Goal: Find contact information: Find contact information

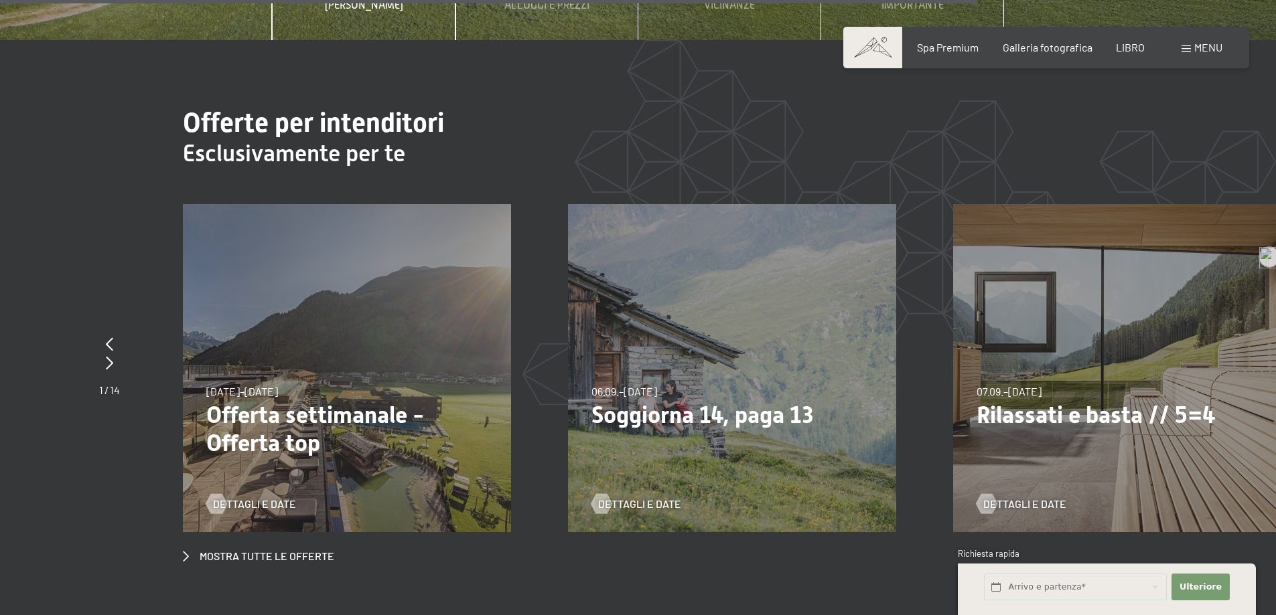
click at [1199, 41] on font "menu" at bounding box center [1208, 47] width 28 height 13
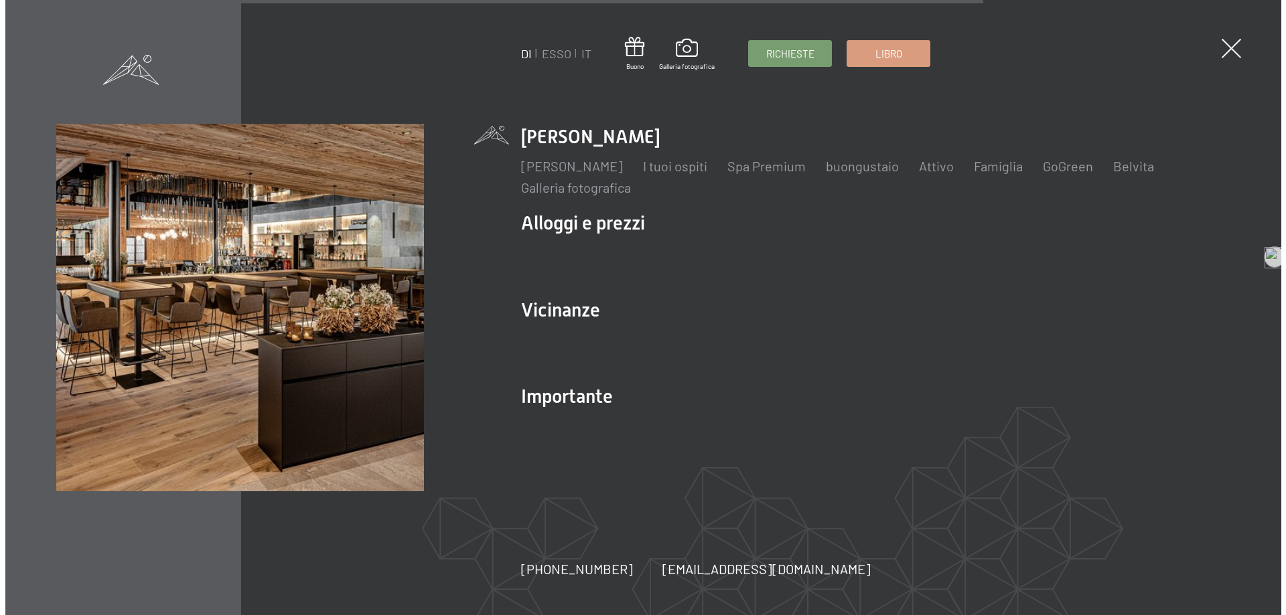
scroll to position [5249, 0]
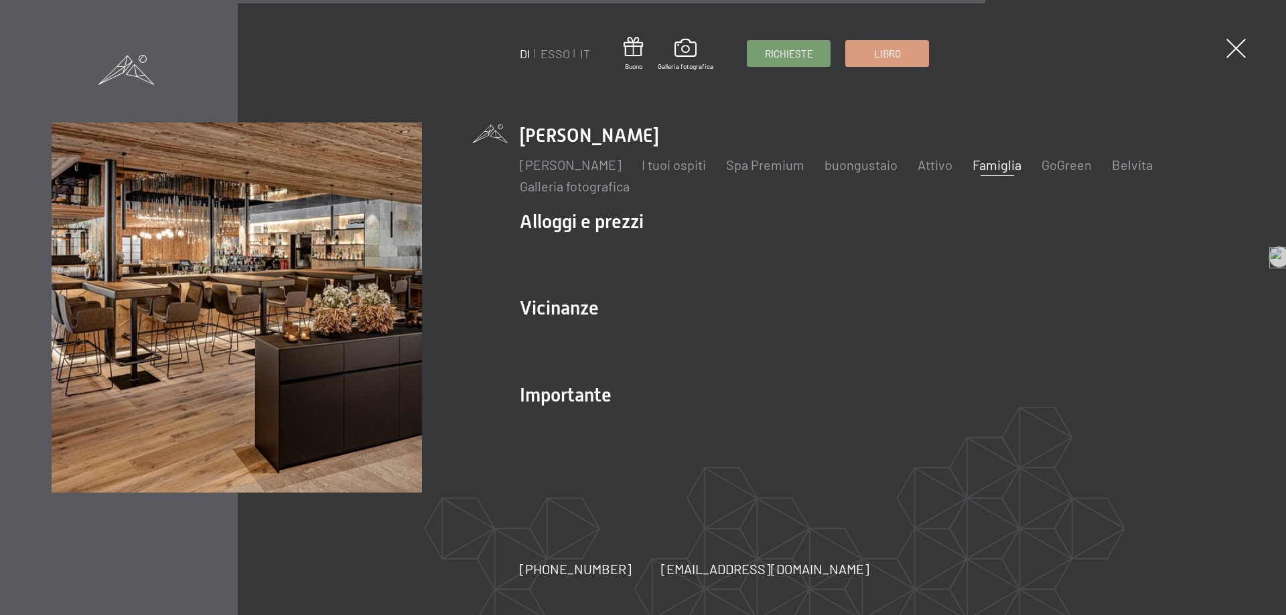
click at [1021, 164] on font "Famiglia" at bounding box center [996, 165] width 49 height 16
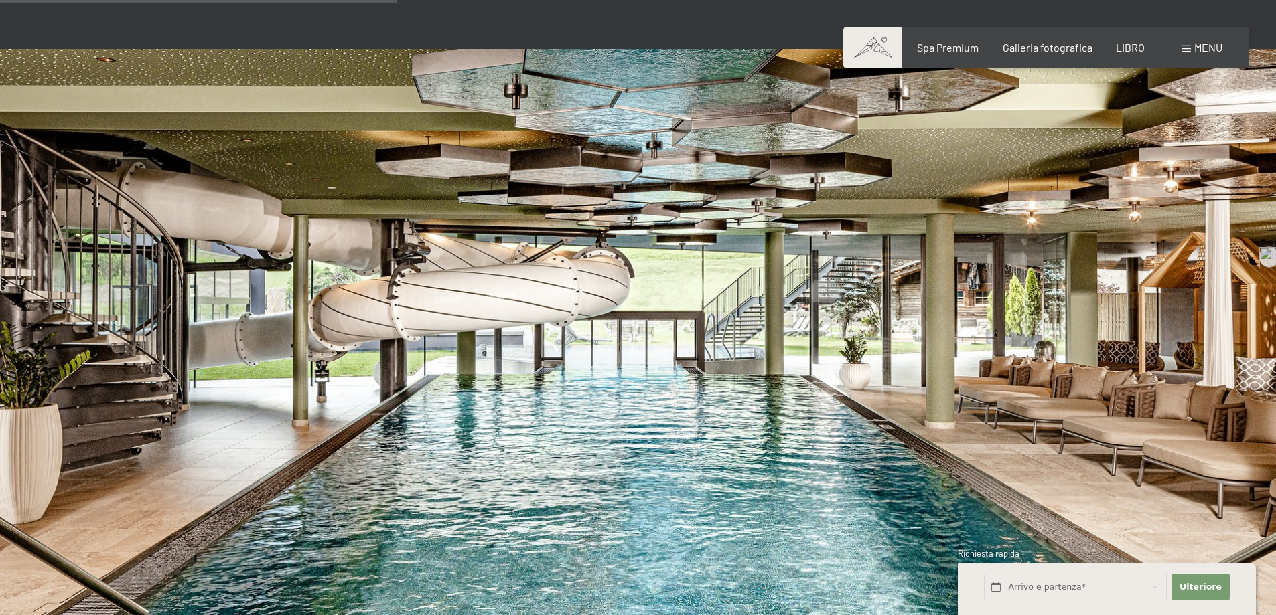
scroll to position [3281, 0]
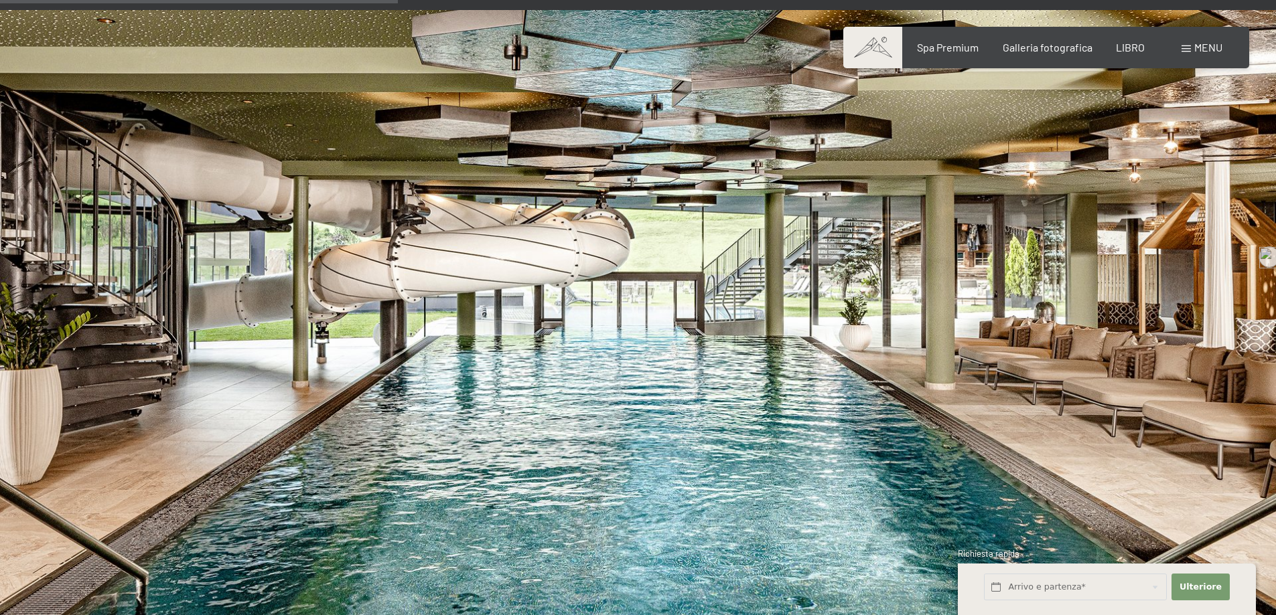
click at [1195, 46] on font "menu" at bounding box center [1208, 47] width 28 height 13
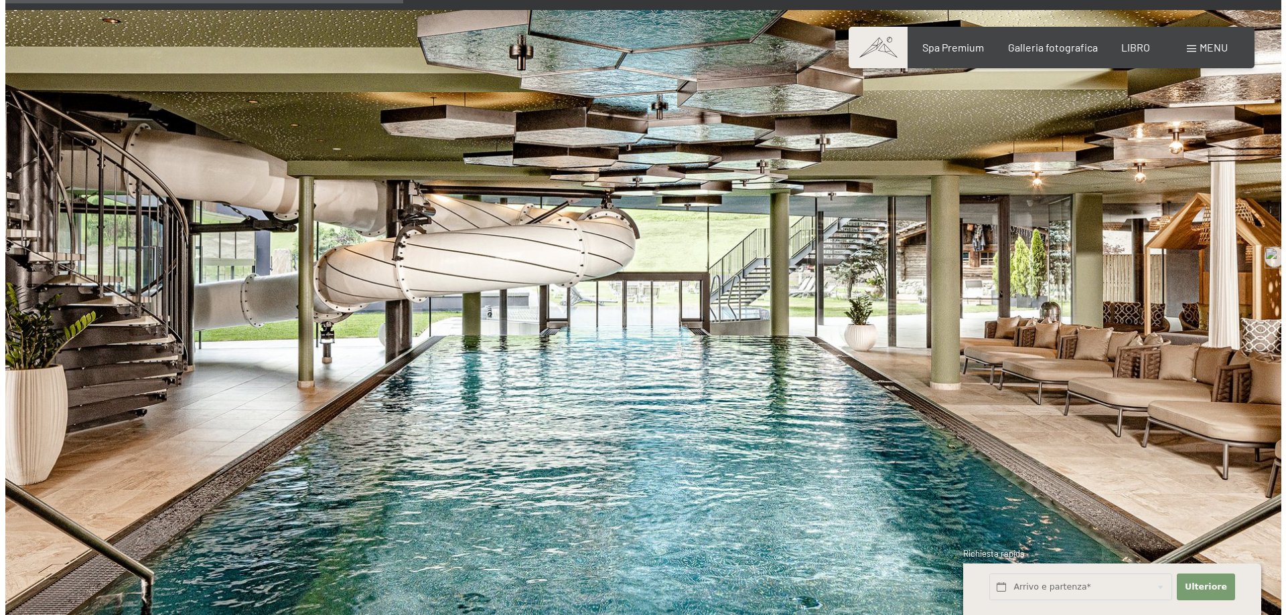
scroll to position [3291, 0]
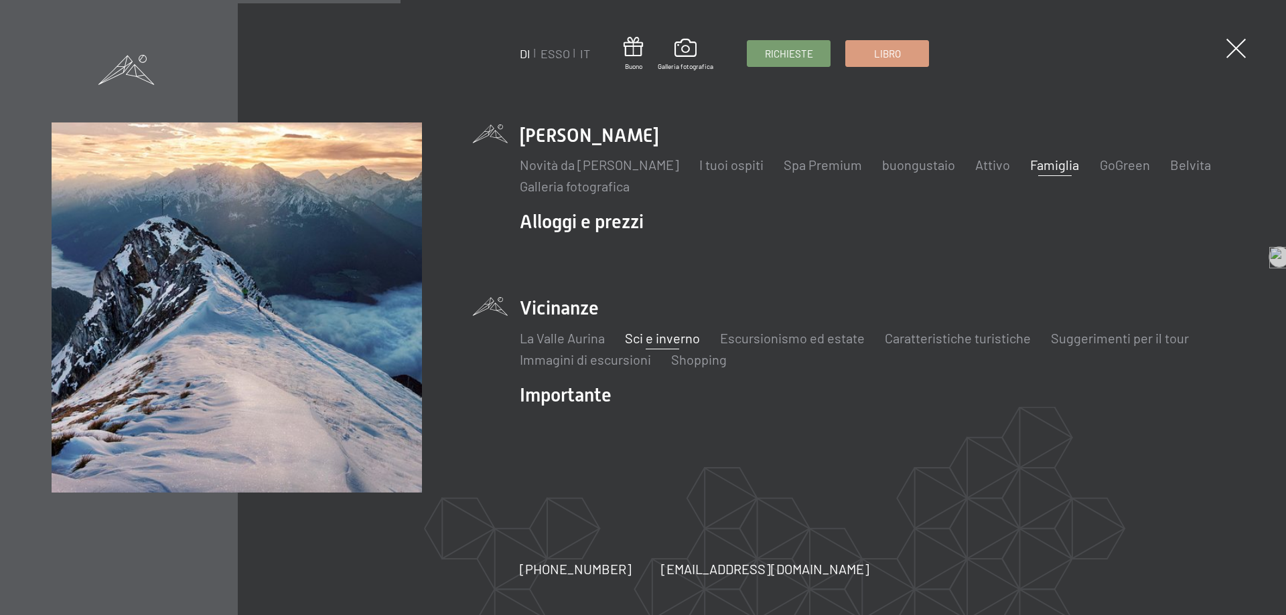
click at [660, 342] on font "Sci e inverno" at bounding box center [662, 338] width 75 height 16
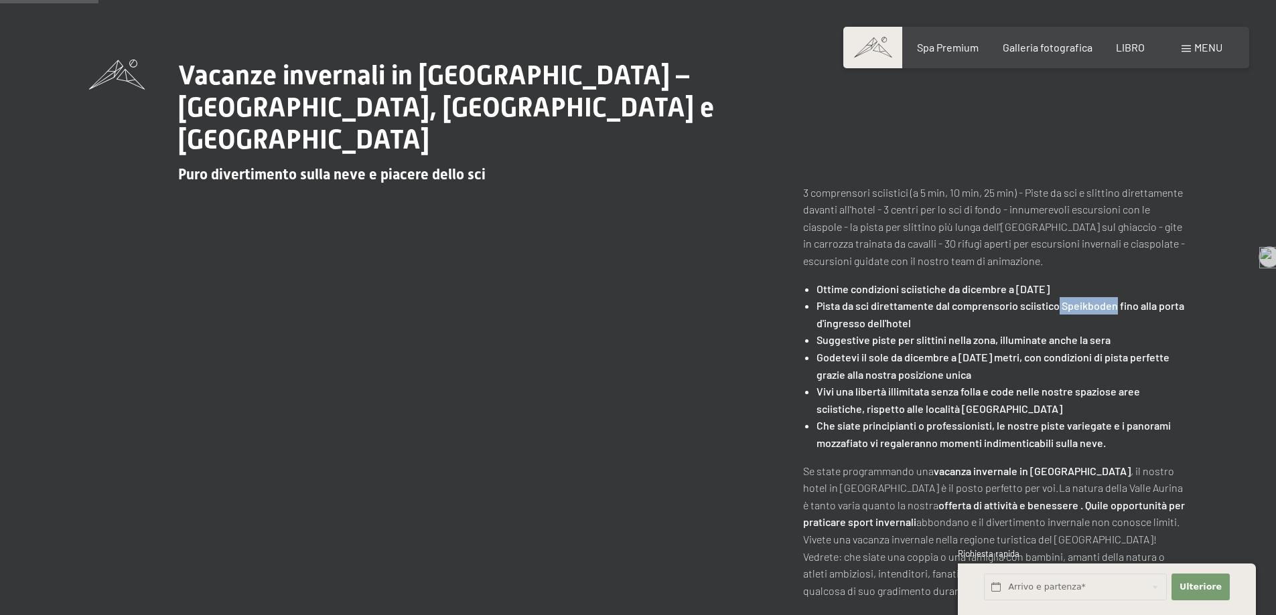
drag, startPoint x: 1118, startPoint y: 273, endPoint x: 1060, endPoint y: 265, distance: 58.1
click at [1060, 297] on li "Pista da sci direttamente dal comprensorio sciistico Speikboden fino alla porta…" at bounding box center [1001, 314] width 370 height 34
copy font "Speikboden"
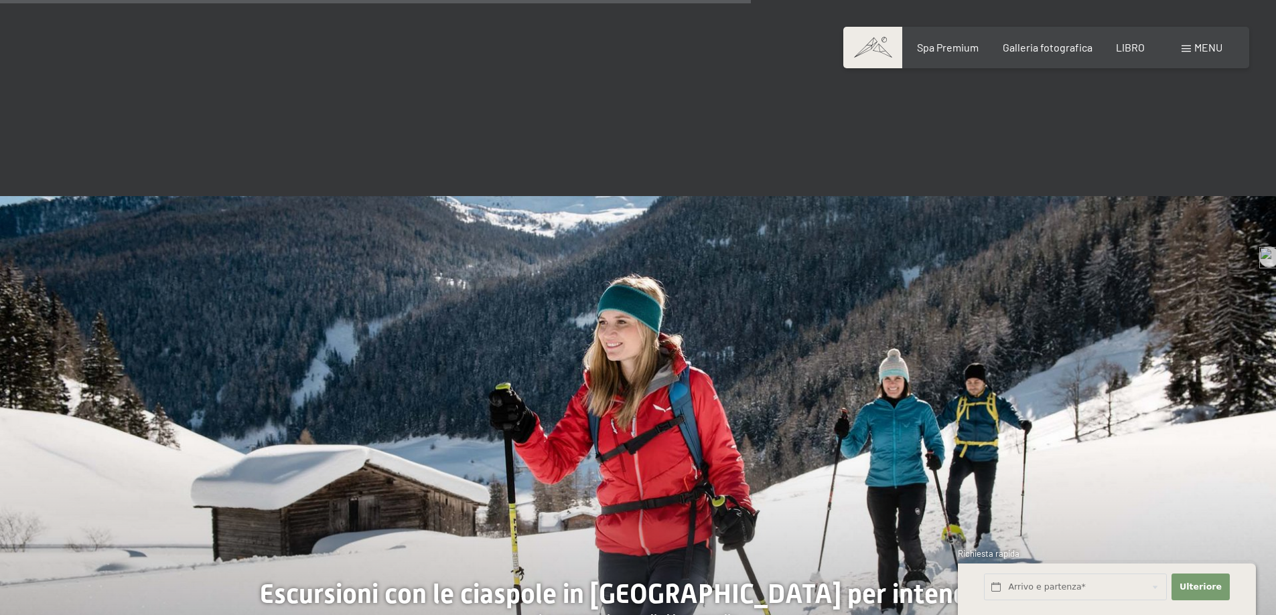
scroll to position [2612, 0]
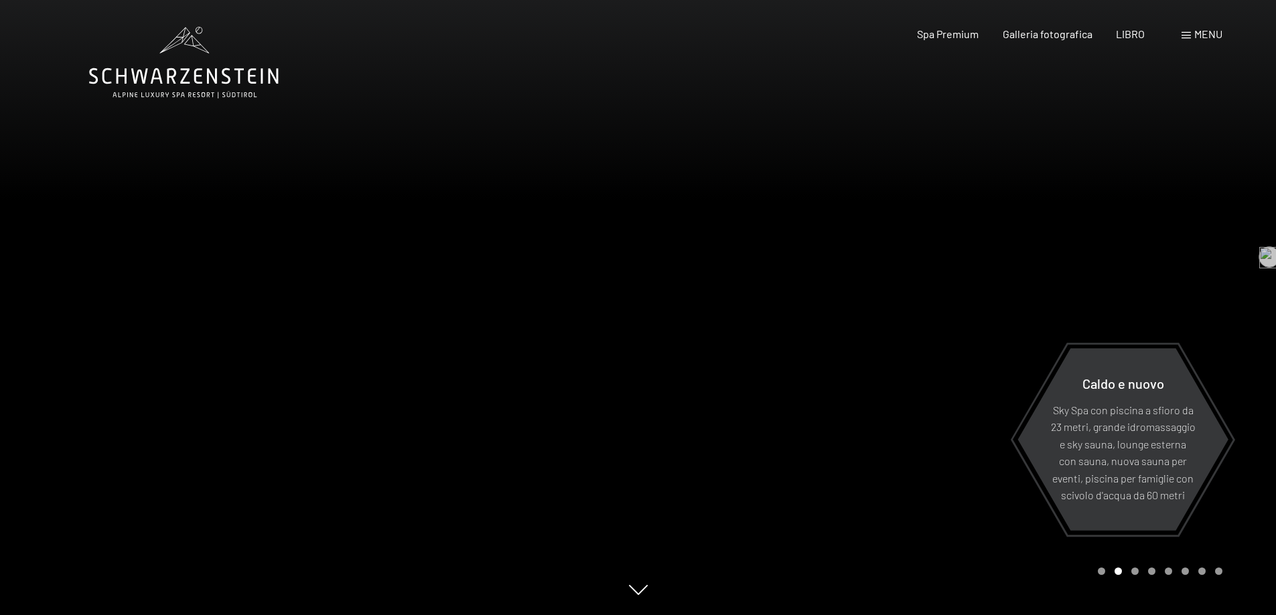
click at [1227, 327] on div at bounding box center [957, 307] width 638 height 615
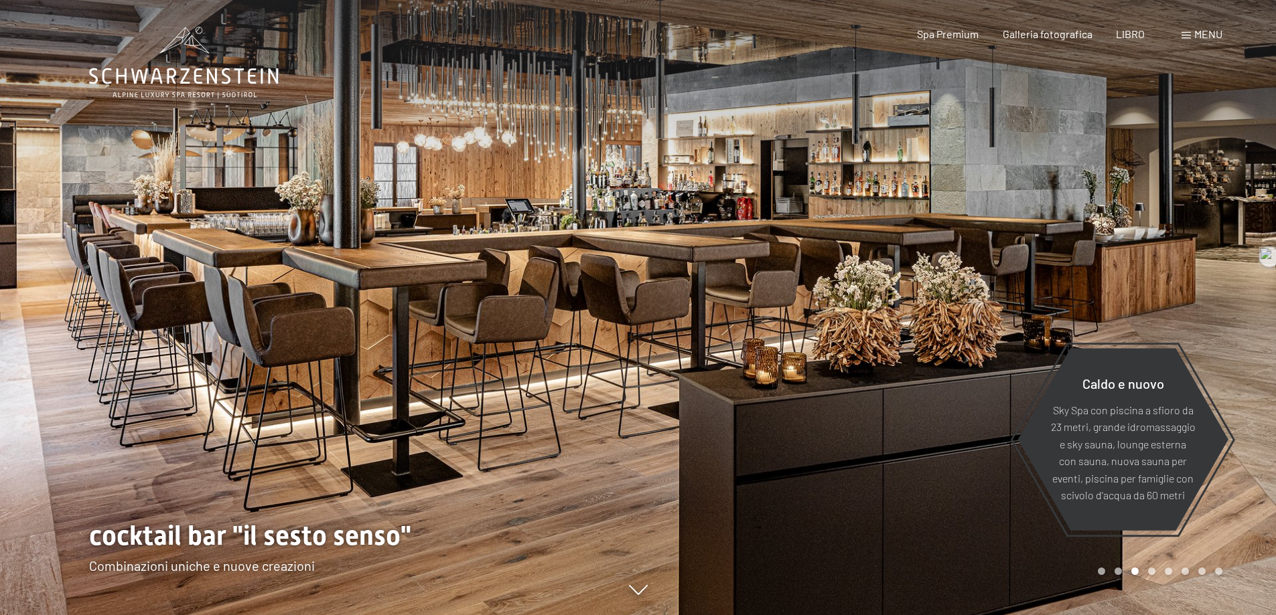
click at [1227, 327] on div at bounding box center [957, 307] width 638 height 615
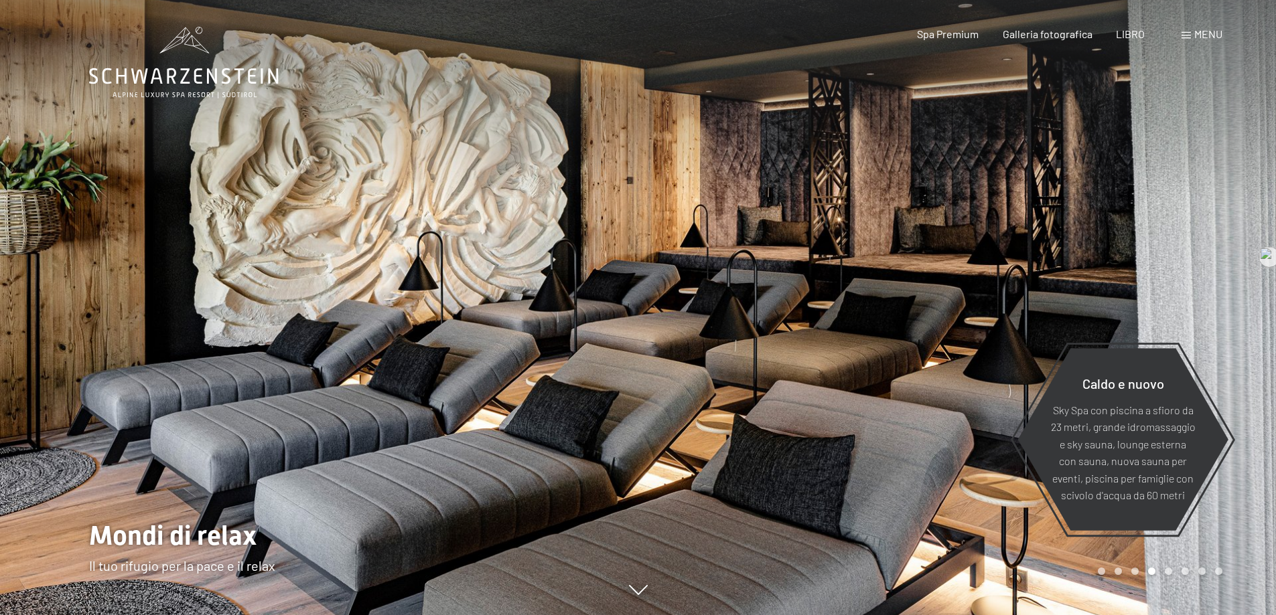
click at [1227, 327] on div at bounding box center [957, 307] width 638 height 615
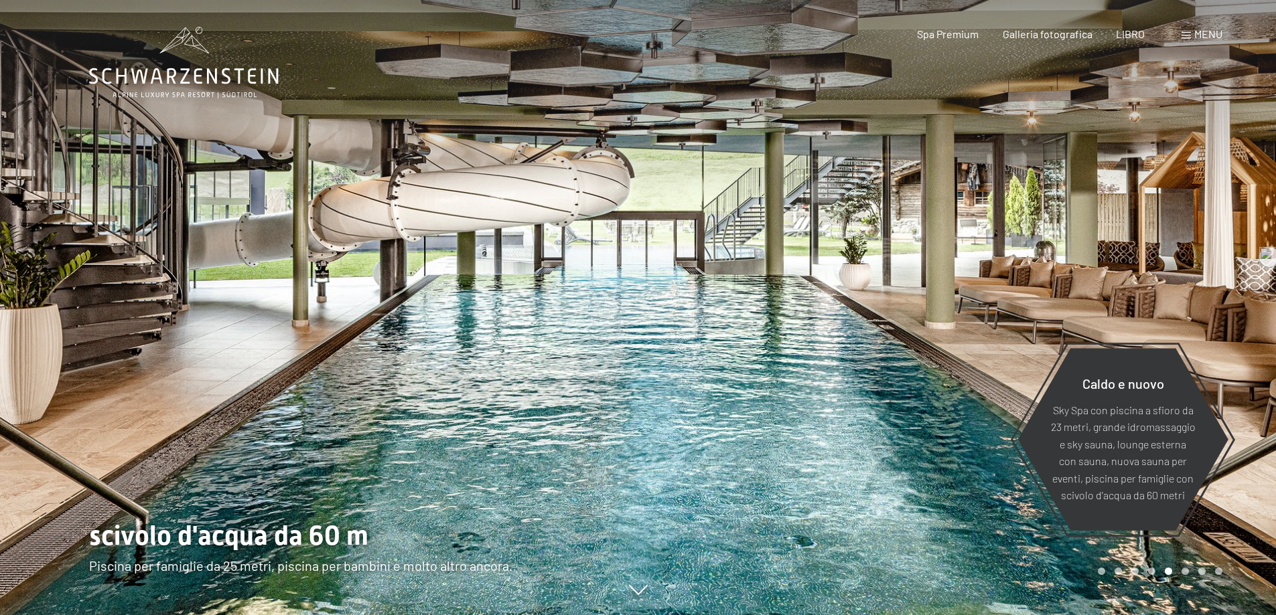
click at [1227, 327] on div at bounding box center [957, 307] width 638 height 615
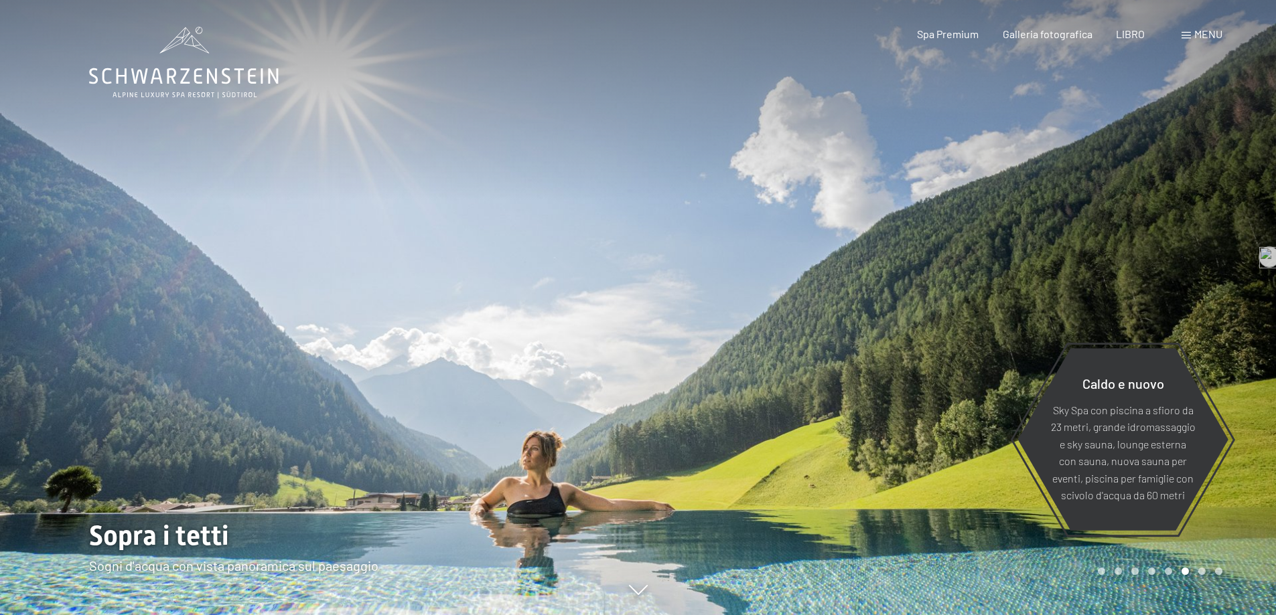
click at [1227, 327] on div at bounding box center [957, 307] width 638 height 615
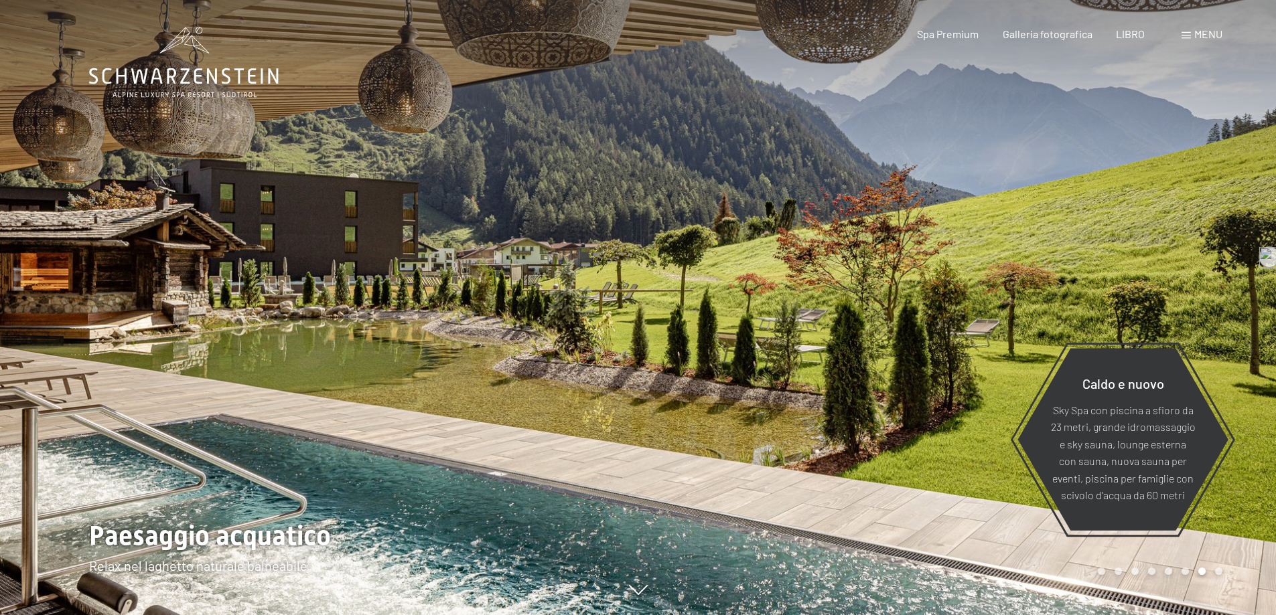
click at [1227, 327] on div at bounding box center [957, 307] width 638 height 615
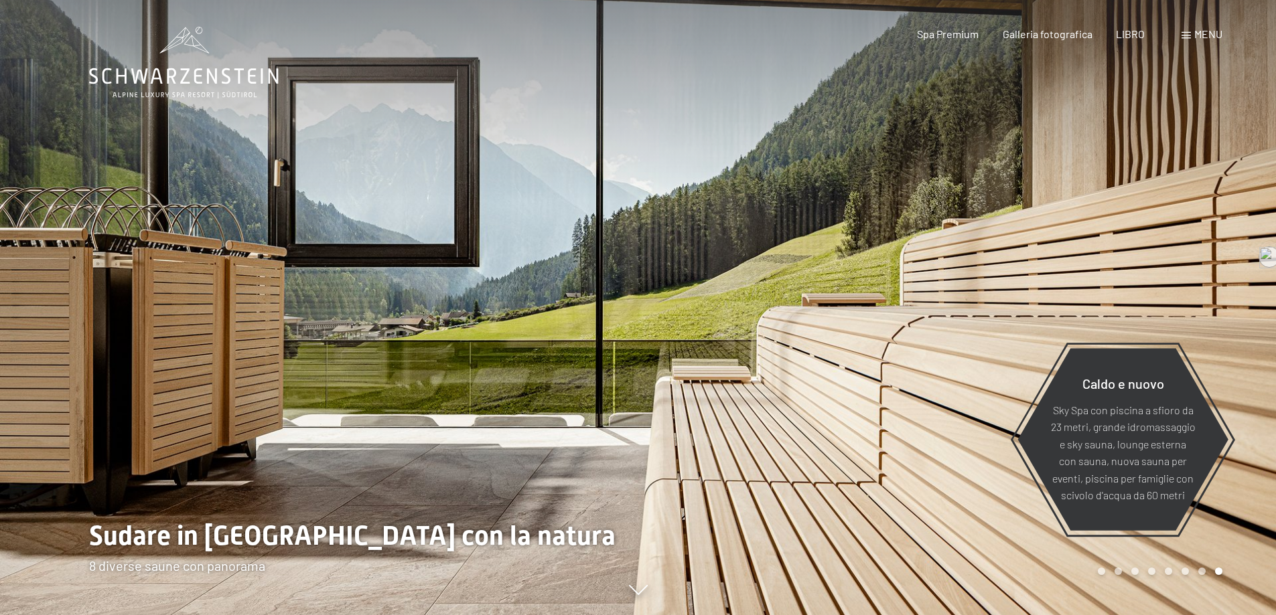
click at [1227, 327] on div at bounding box center [957, 307] width 638 height 615
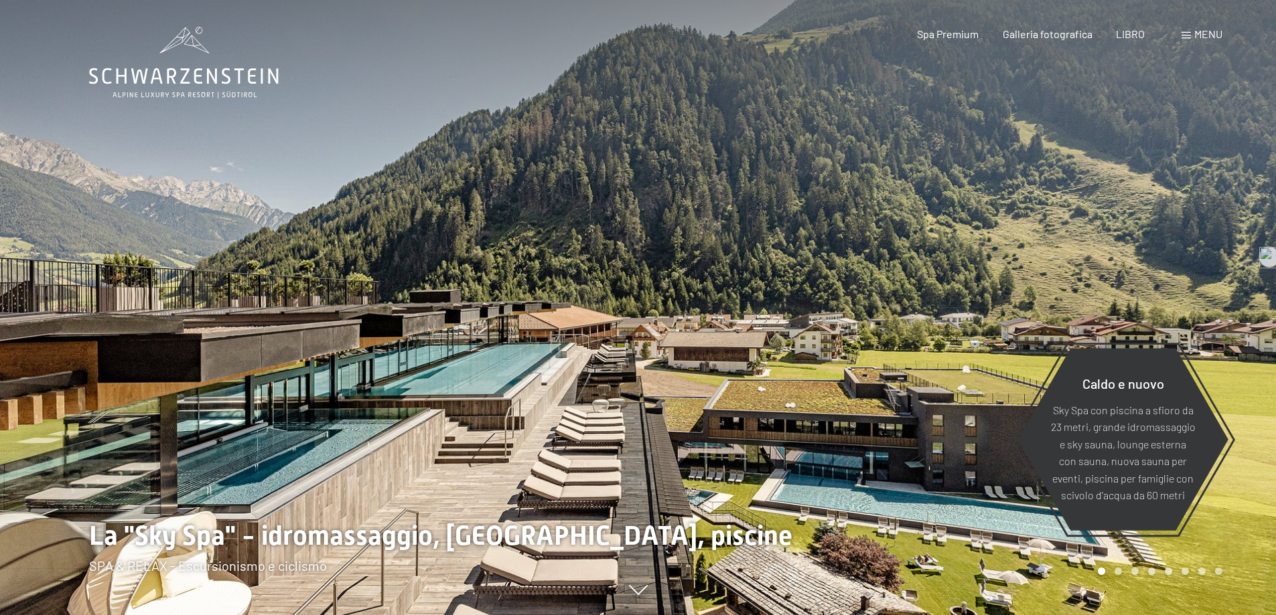
click at [1193, 29] on div "menu" at bounding box center [1201, 34] width 41 height 15
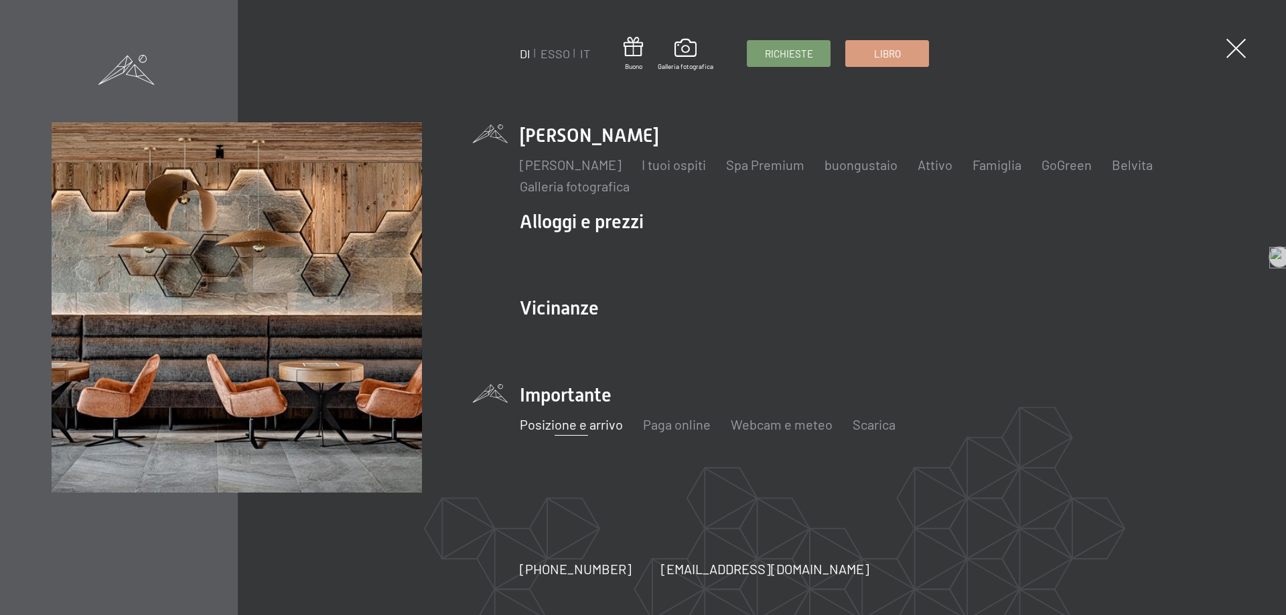
click at [571, 429] on font "Posizione e arrivo" at bounding box center [571, 425] width 103 height 16
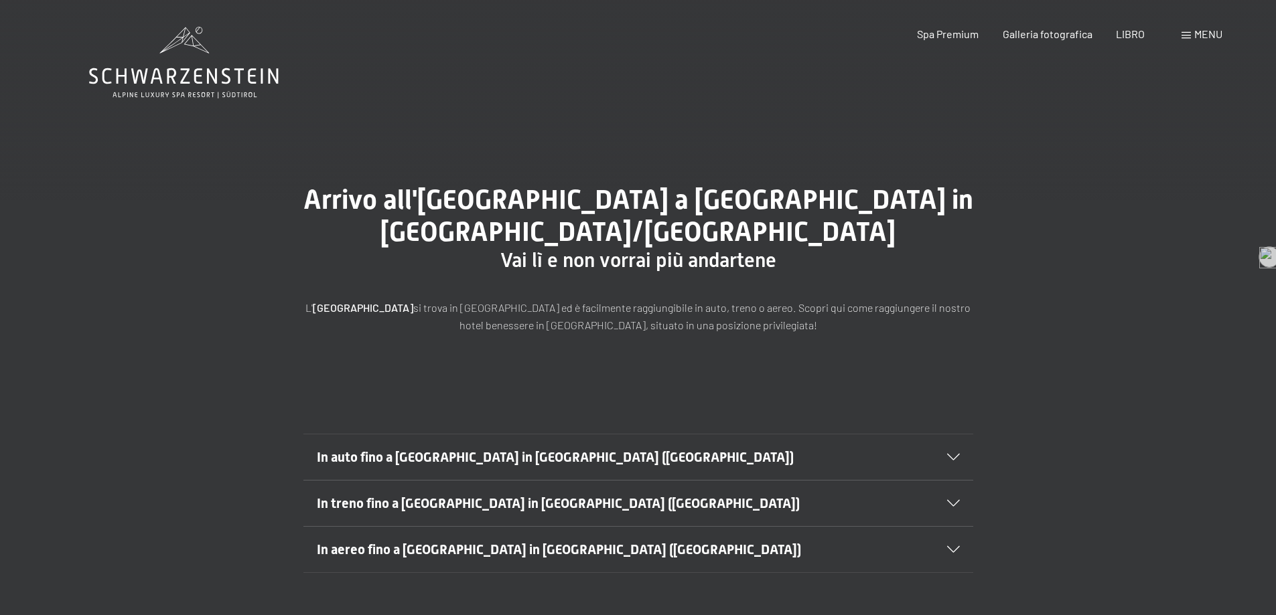
click at [1191, 35] on div "menu" at bounding box center [1201, 34] width 41 height 15
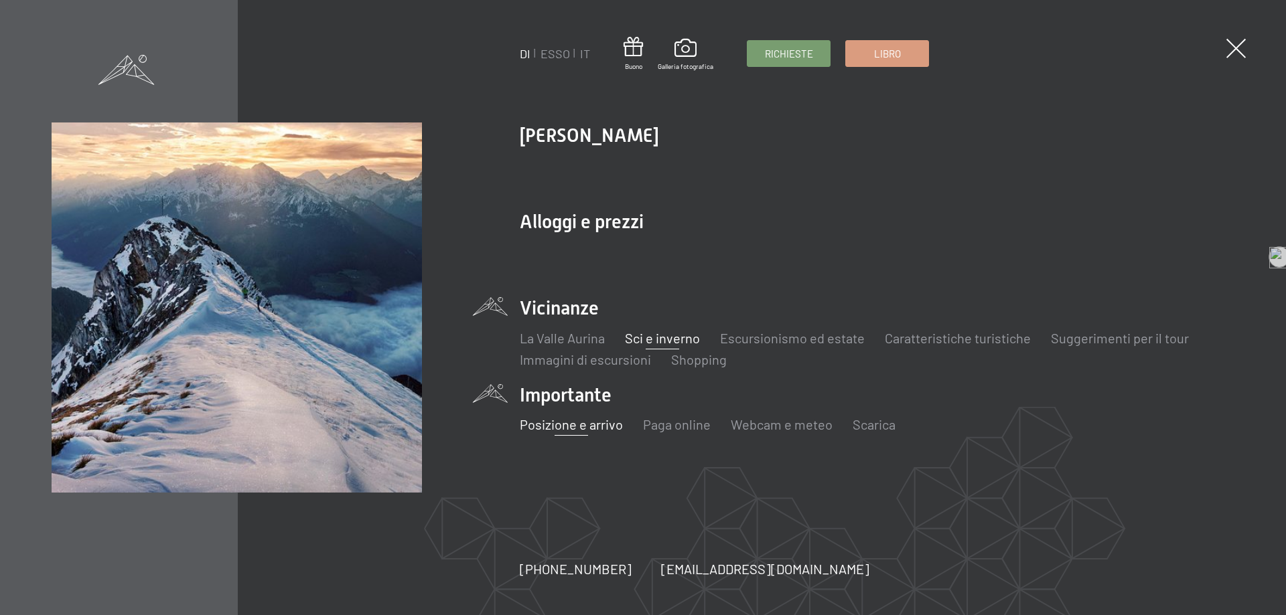
click at [679, 336] on font "Sci e inverno" at bounding box center [662, 338] width 75 height 16
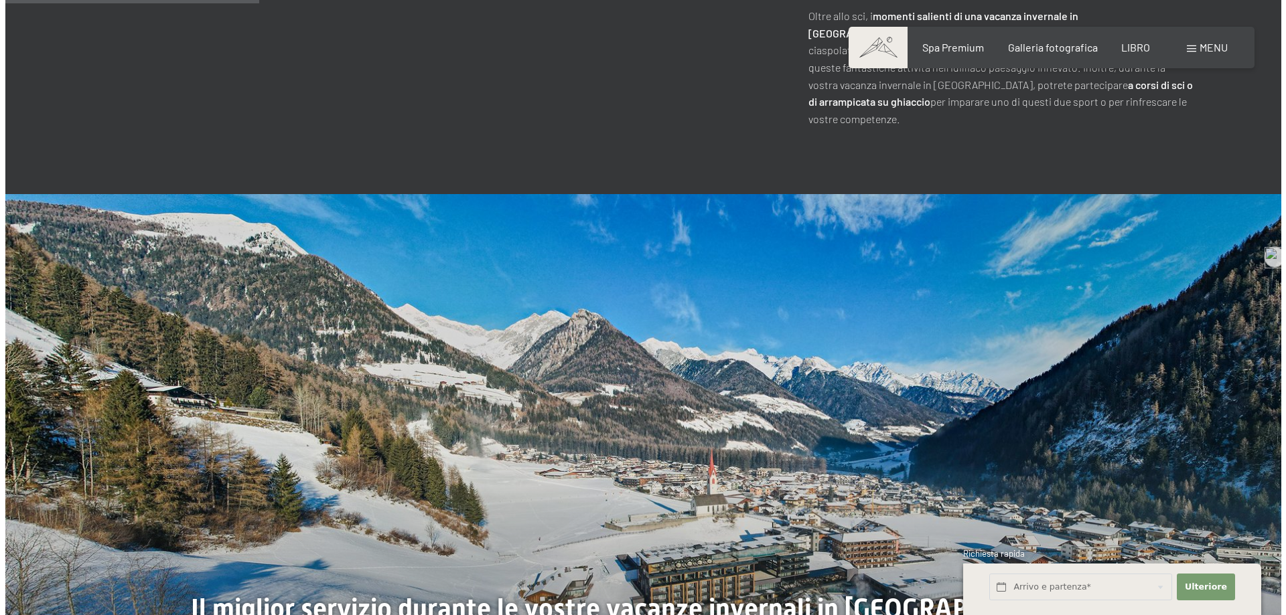
scroll to position [1272, 0]
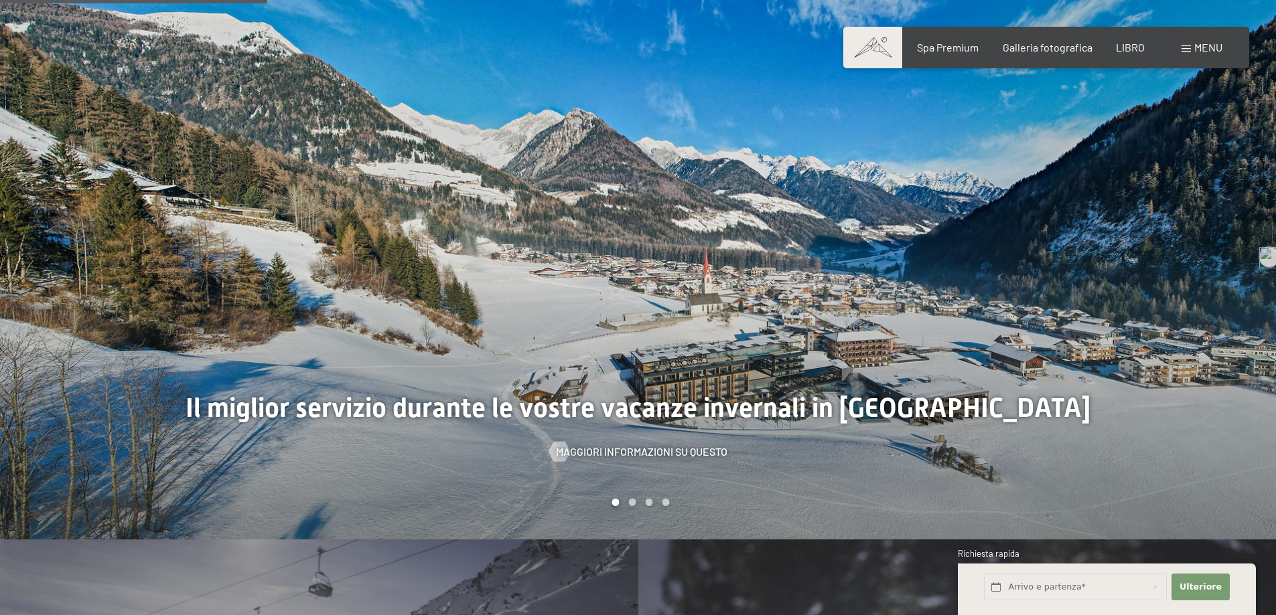
click at [1194, 55] on div "Libro Richieste Spa Premium Galleria fotografica LIBRO menu DI ESSO IT Buono Ga…" at bounding box center [1046, 47] width 352 height 15
click at [1187, 50] on span at bounding box center [1185, 49] width 9 height 7
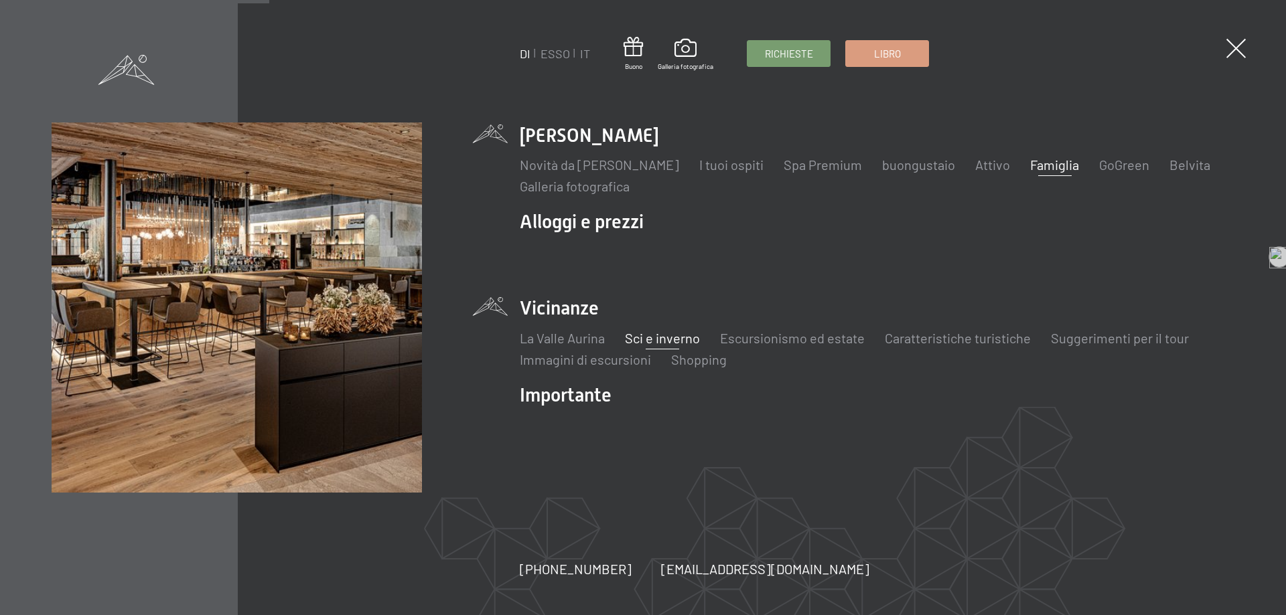
click at [1058, 164] on font "Famiglia" at bounding box center [1054, 165] width 49 height 16
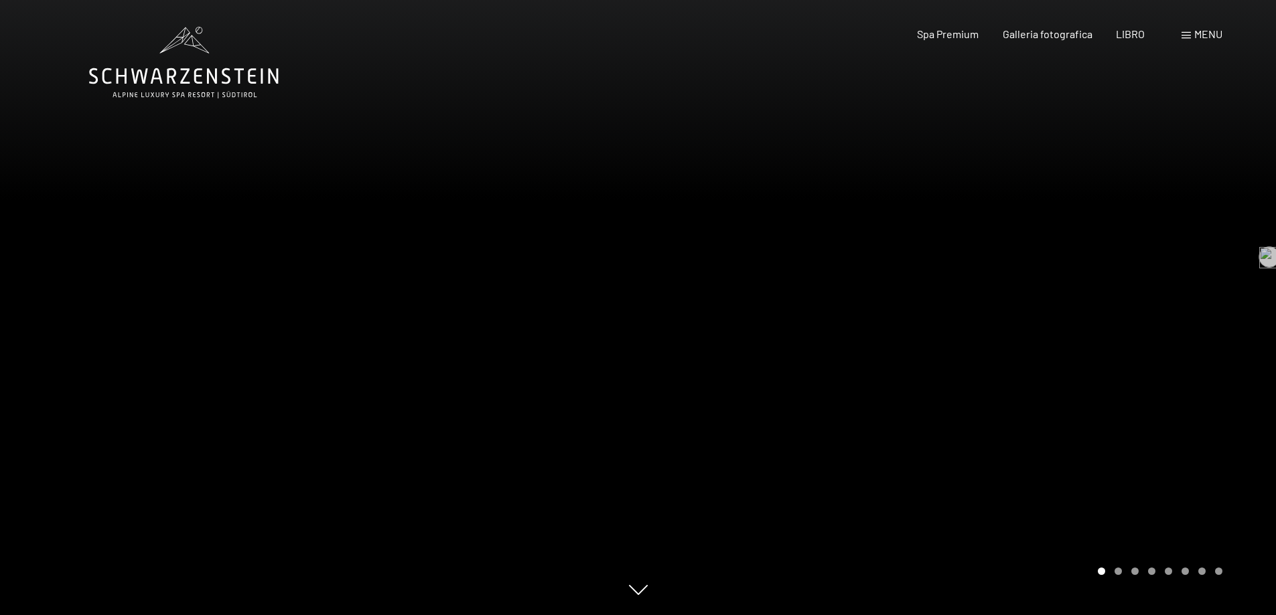
click at [257, 72] on icon at bounding box center [184, 63] width 190 height 72
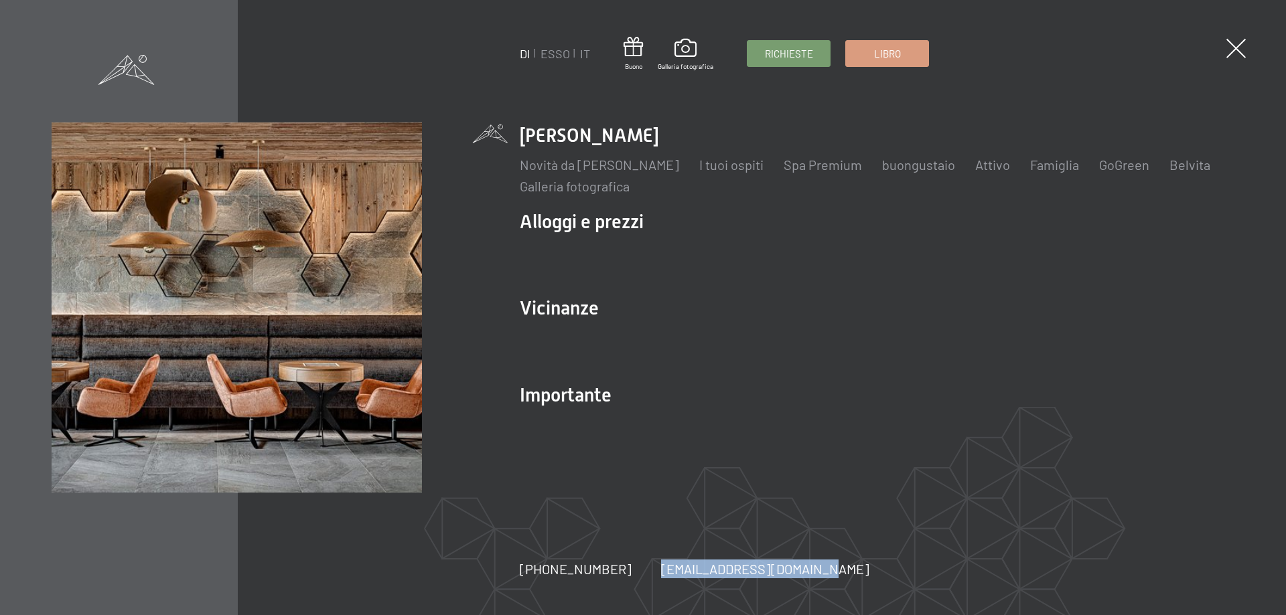
drag, startPoint x: 806, startPoint y: 577, endPoint x: 618, endPoint y: 575, distance: 188.2
click at [618, 575] on div "[PHONE_NUMBER] [EMAIL_ADDRESS][DOMAIN_NAME] niente spam. niente spam." at bounding box center [709, 569] width 379 height 19
copy div "[EMAIL_ADDRESS][DOMAIN_NAME]"
